Goal: Information Seeking & Learning: Learn about a topic

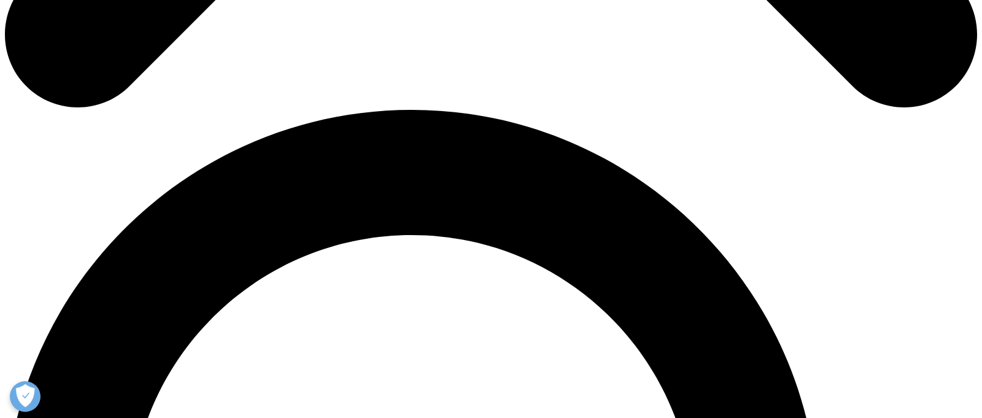
scroll to position [876, 0]
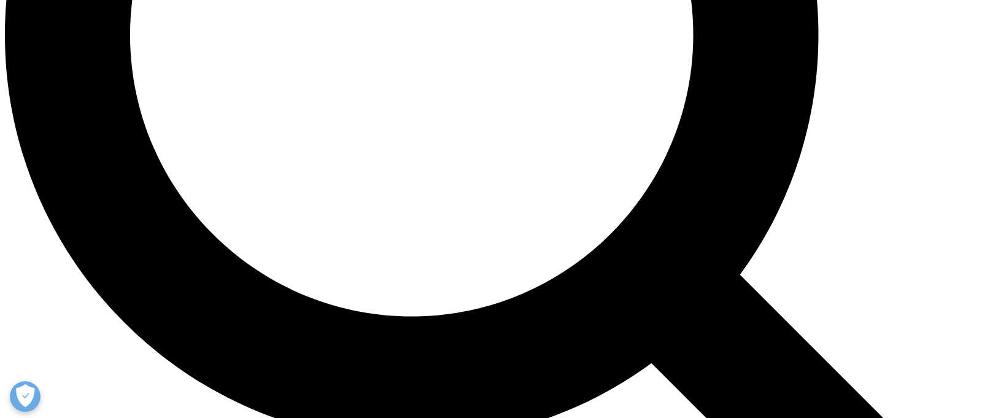
scroll to position [1367, 0]
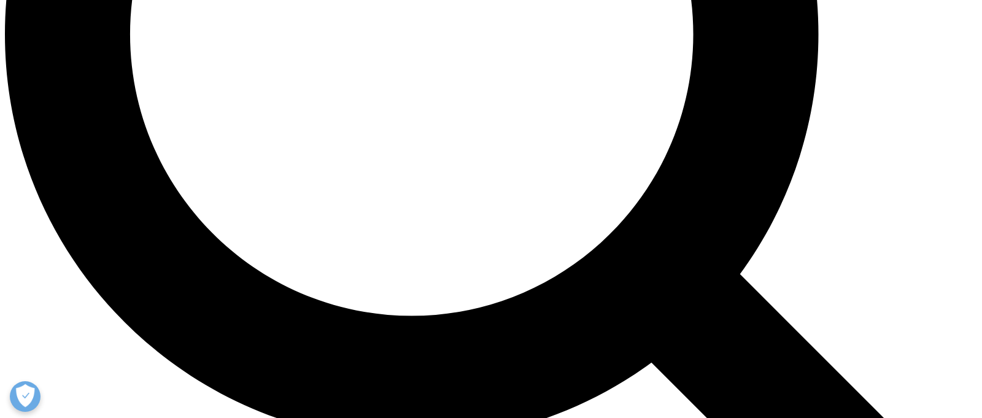
scroll to position [1364, 0]
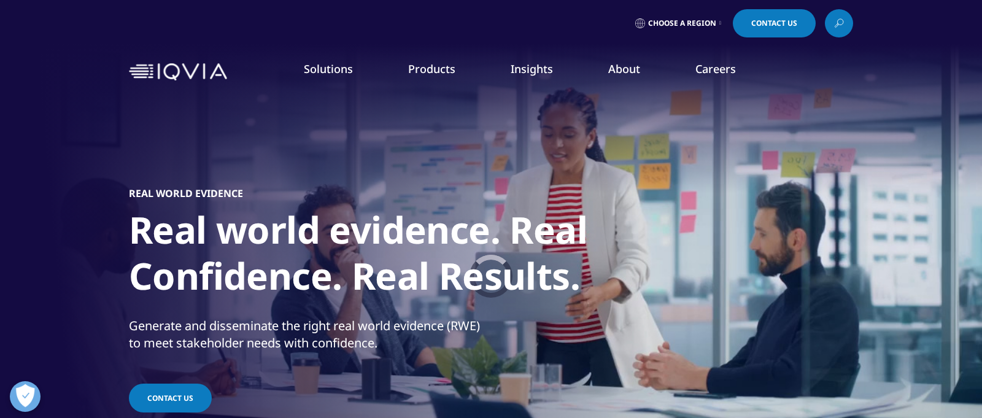
click at [187, 78] on img at bounding box center [178, 72] width 98 height 18
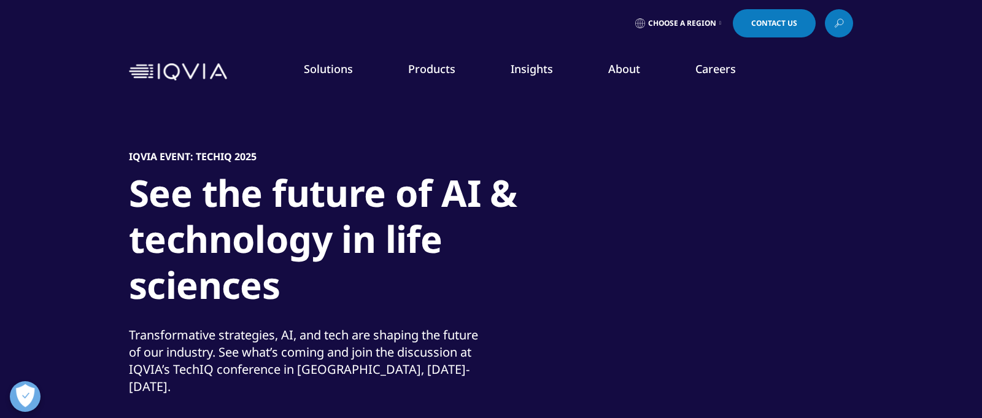
click at [444, 73] on link "Products" at bounding box center [431, 68] width 47 height 15
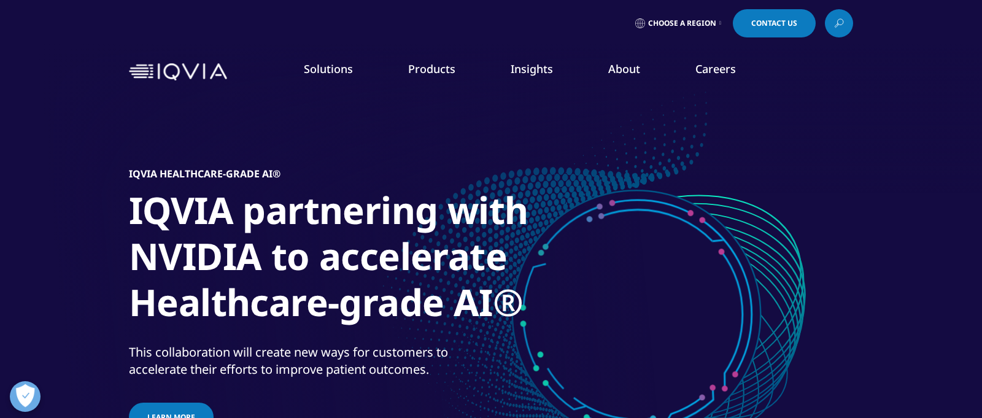
click at [447, 74] on link "Products" at bounding box center [431, 68] width 47 height 15
